Goal: Task Accomplishment & Management: Use online tool/utility

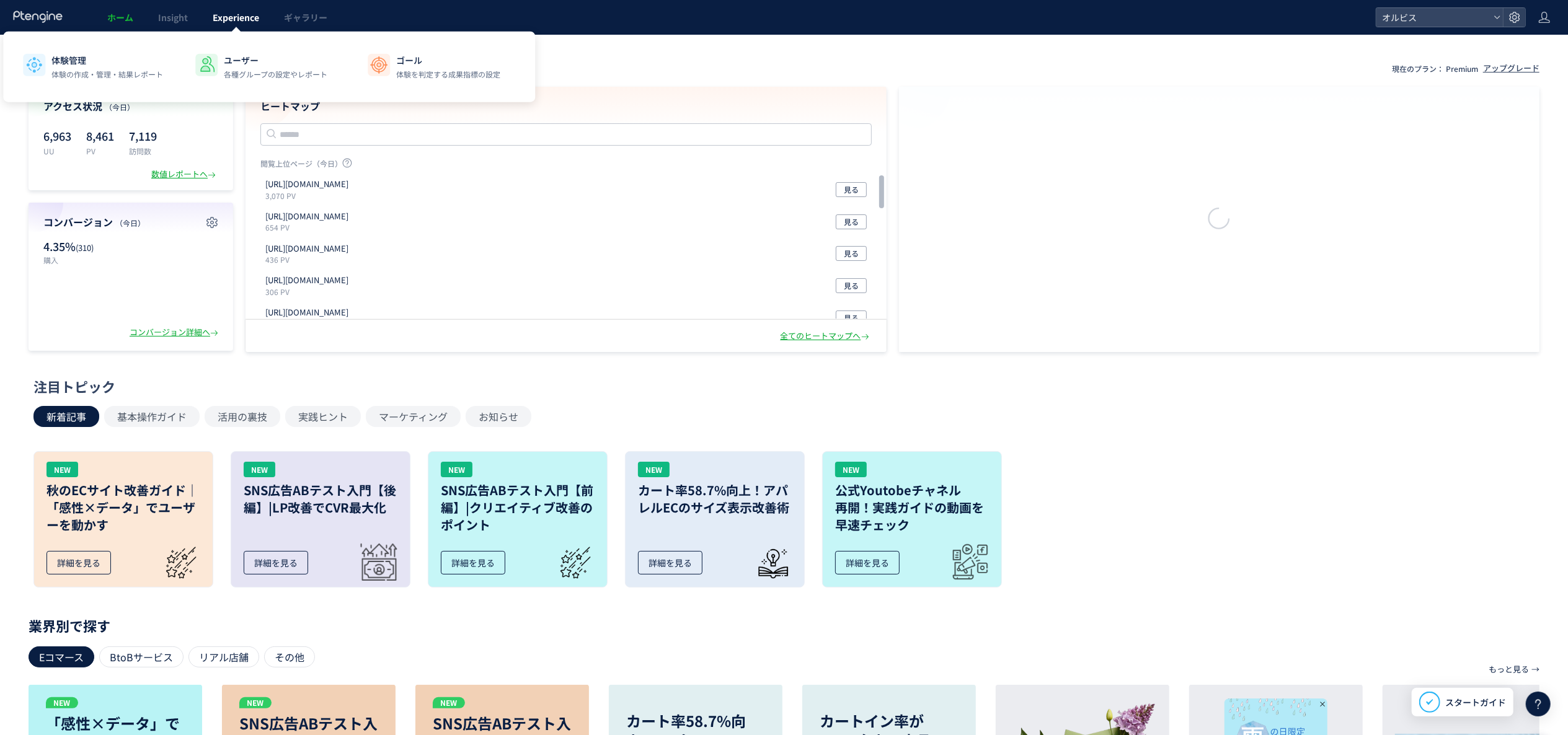
click at [218, 22] on span "Experience" at bounding box center [236, 17] width 46 height 12
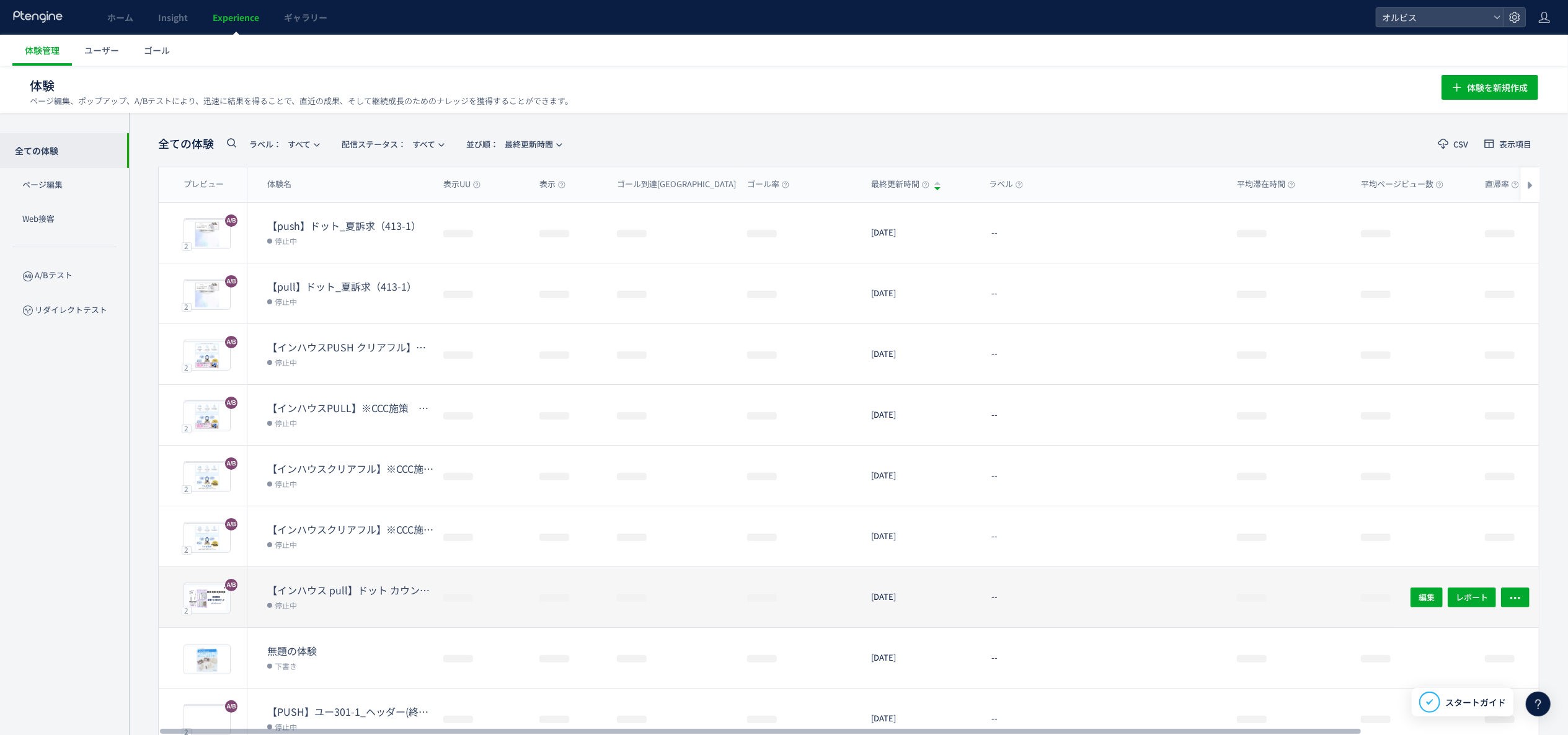
click at [357, 577] on div "【インハウス pull】ドット カウントダウンpopup 停止中" at bounding box center [340, 597] width 186 height 60
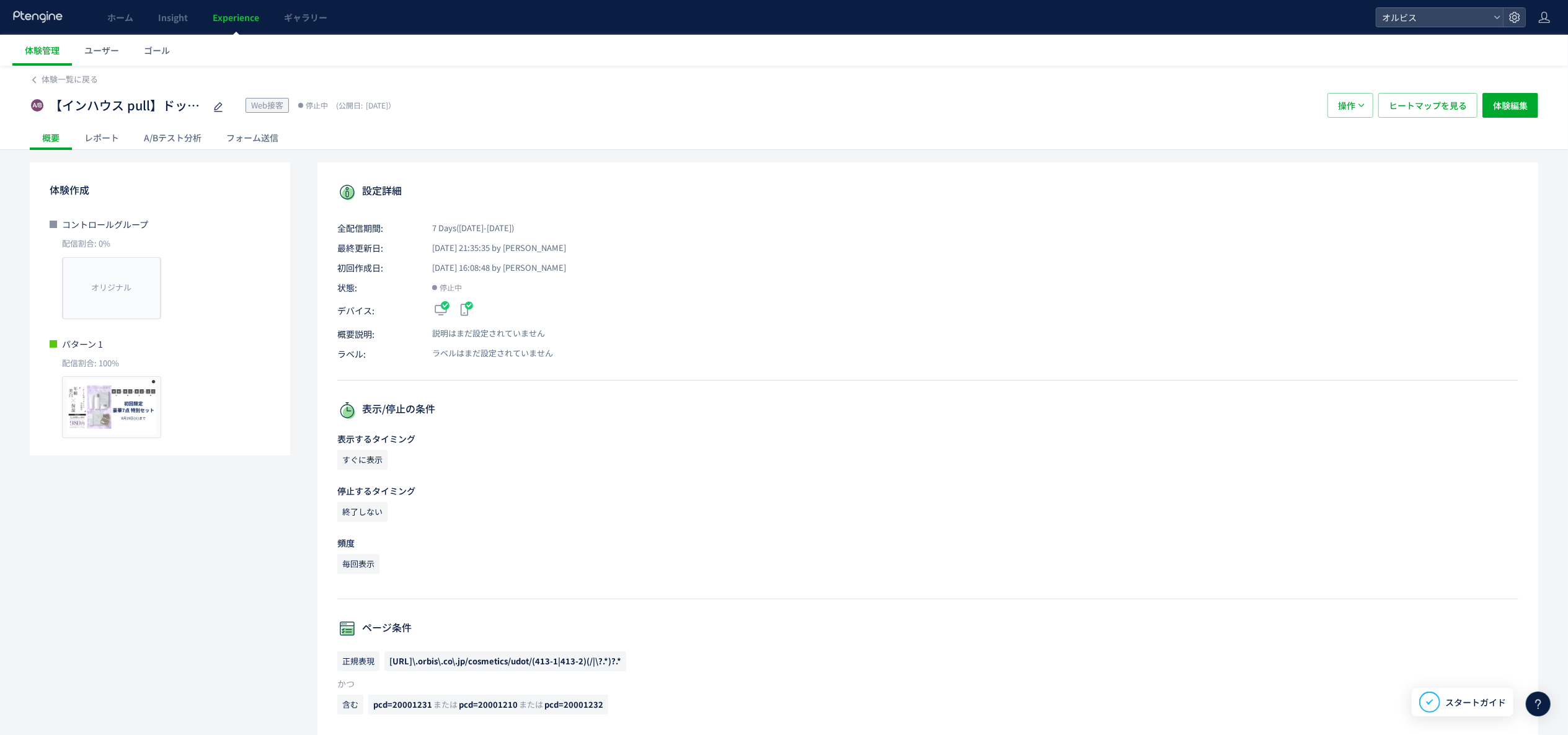
click at [184, 141] on div "A/Bテスト分析" at bounding box center [173, 137] width 83 height 25
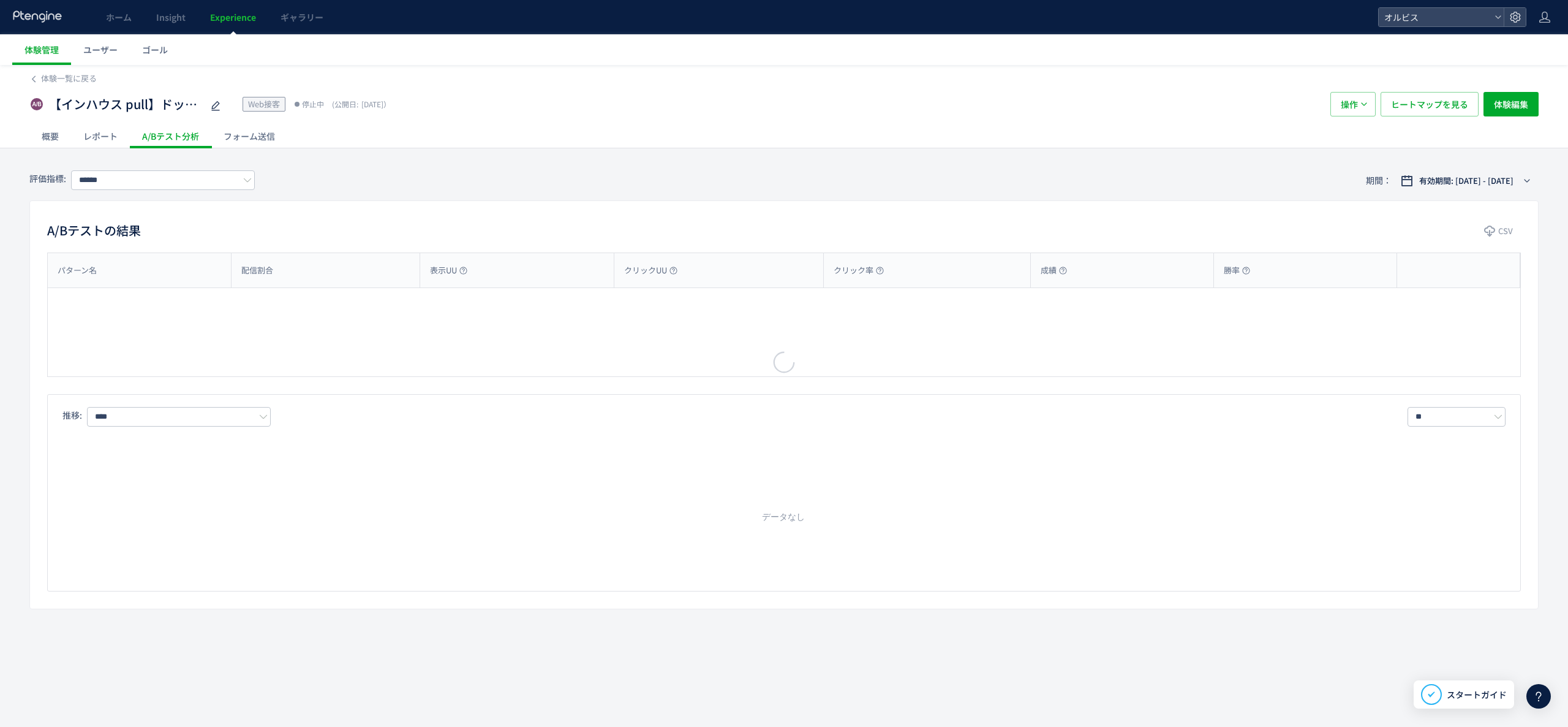
type input "**"
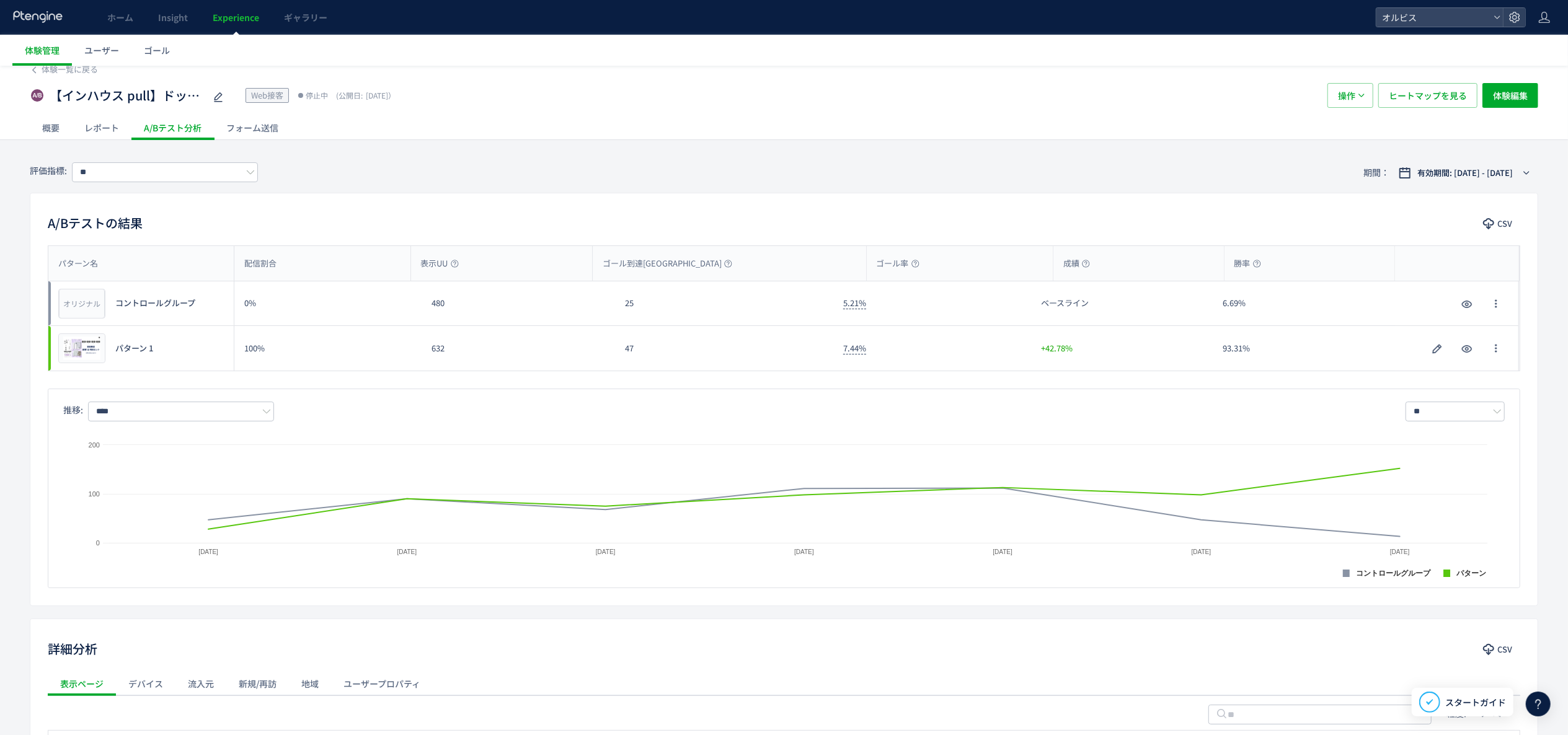
scroll to position [358, 0]
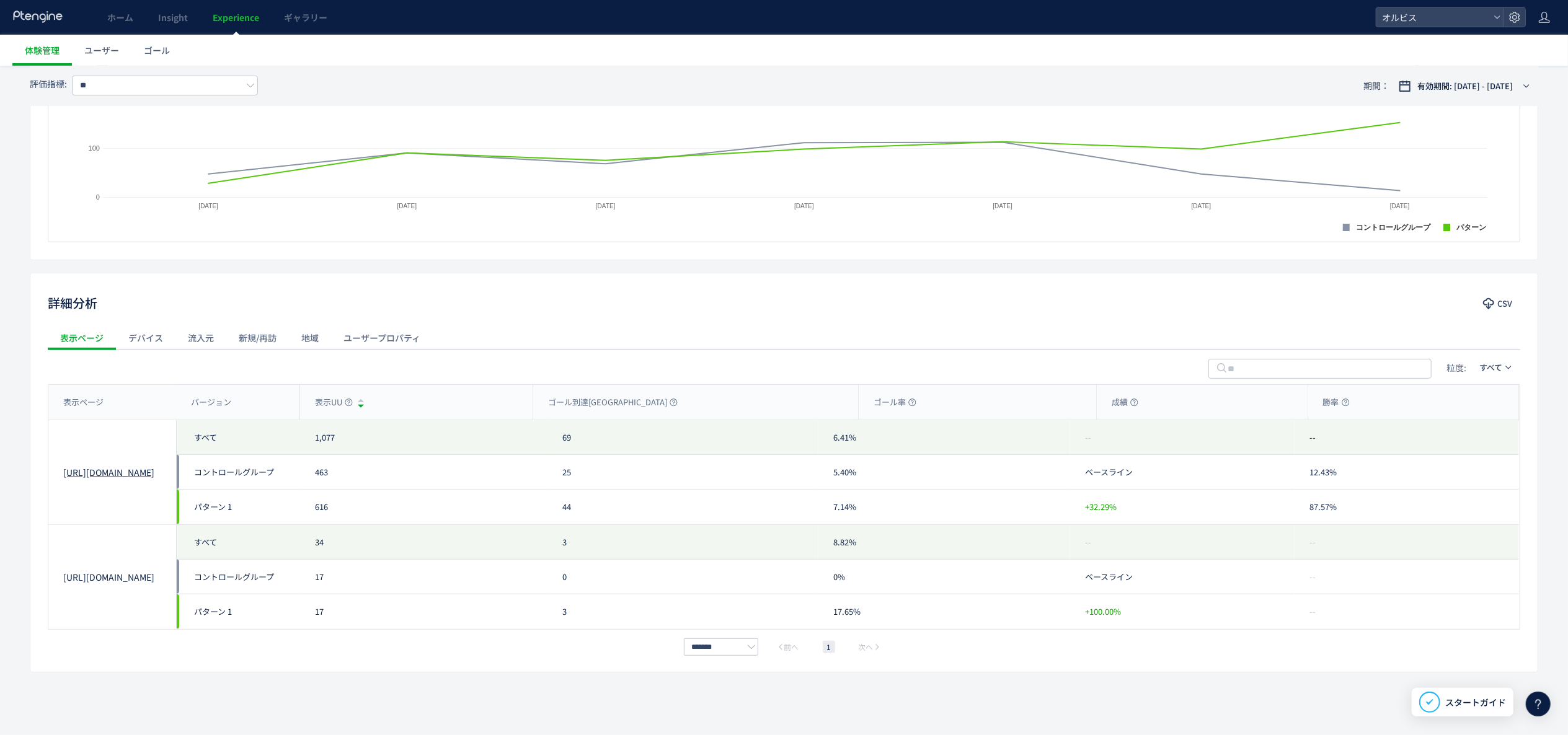
click at [102, 479] on link "[URL][DOMAIN_NAME]" at bounding box center [112, 472] width 98 height 12
